Goal: Information Seeking & Learning: Learn about a topic

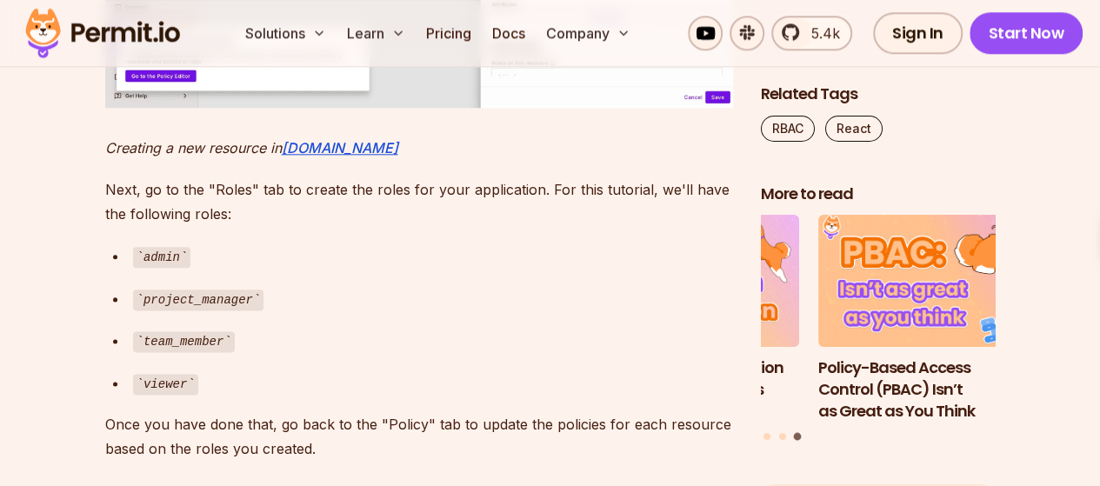
scroll to position [6958, 0]
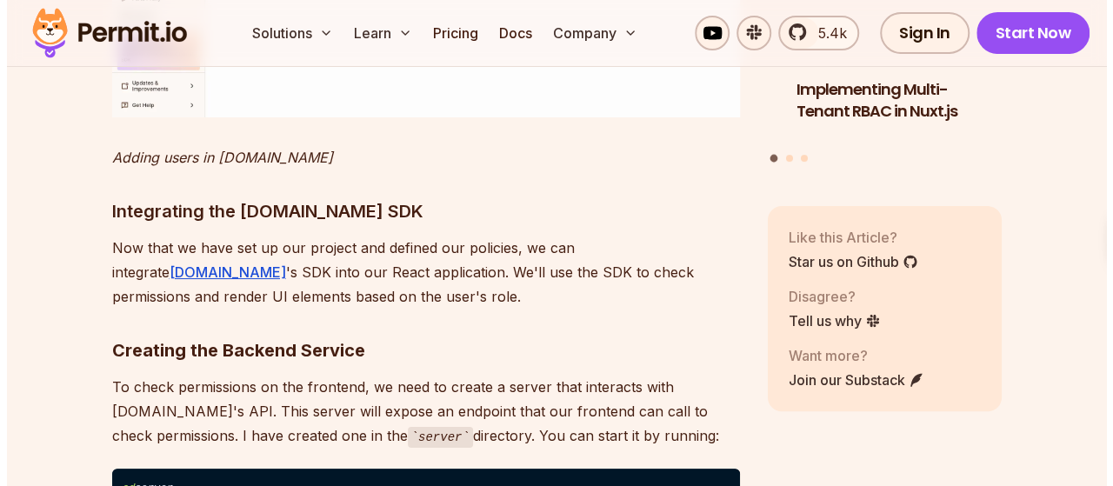
scroll to position [9876, 0]
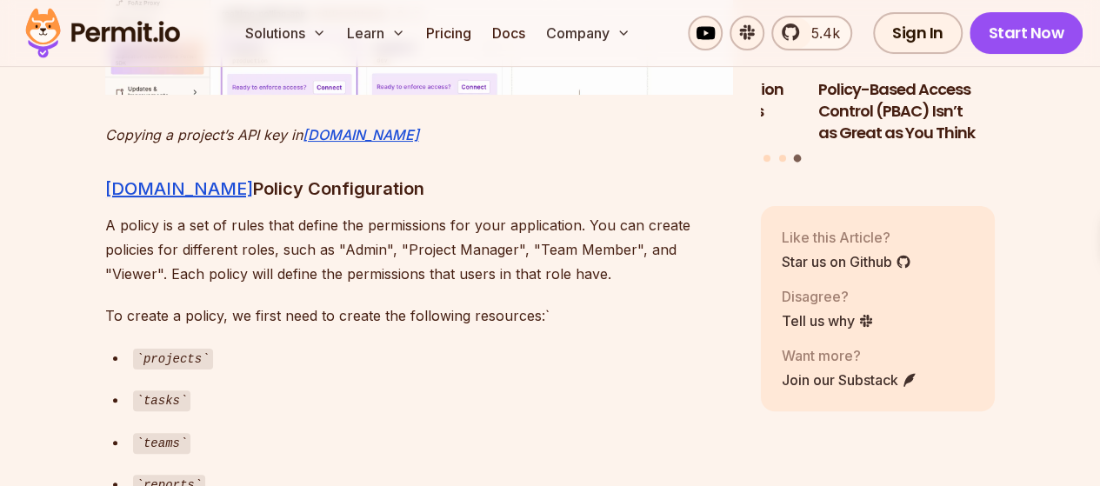
scroll to position [6610, 0]
